Goal: Find specific page/section: Find specific page/section

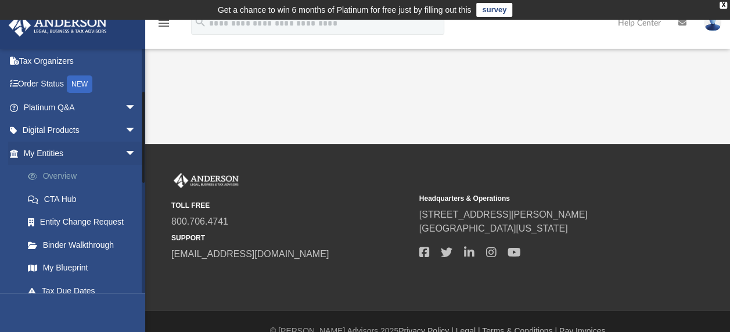
scroll to position [116, 0]
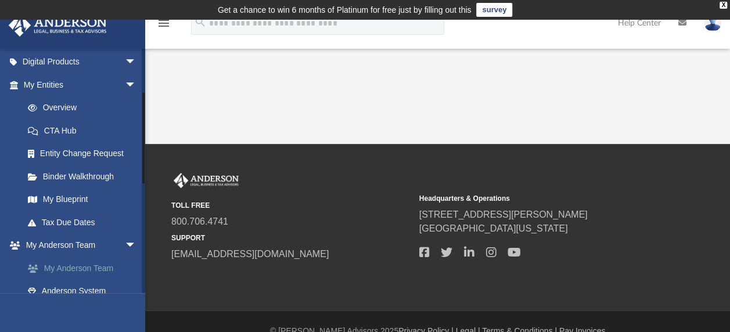
click at [85, 267] on link "My Anderson Team" at bounding box center [85, 268] width 138 height 23
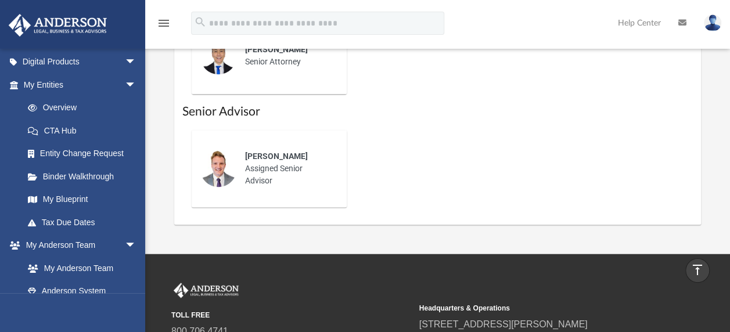
scroll to position [465, 0]
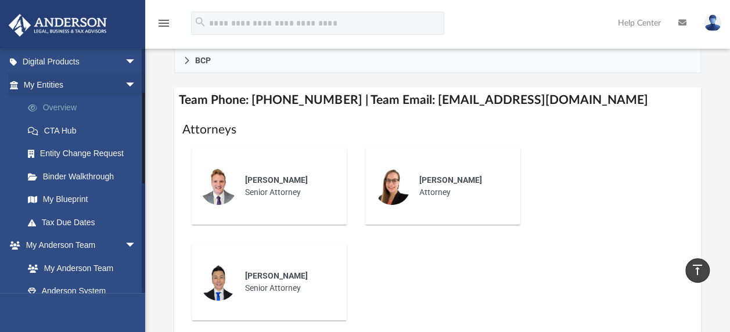
click at [60, 105] on link "Overview" at bounding box center [85, 107] width 138 height 23
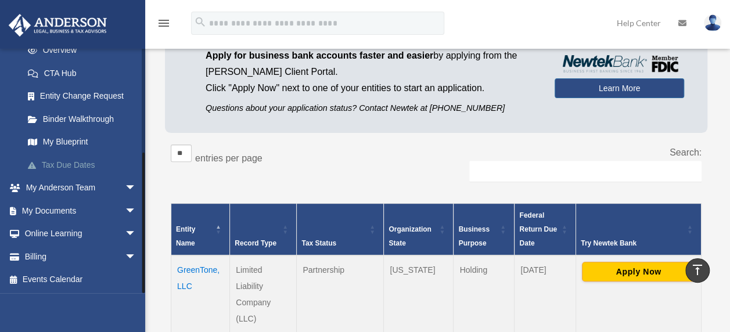
scroll to position [116, 0]
